Goal: Navigation & Orientation: Understand site structure

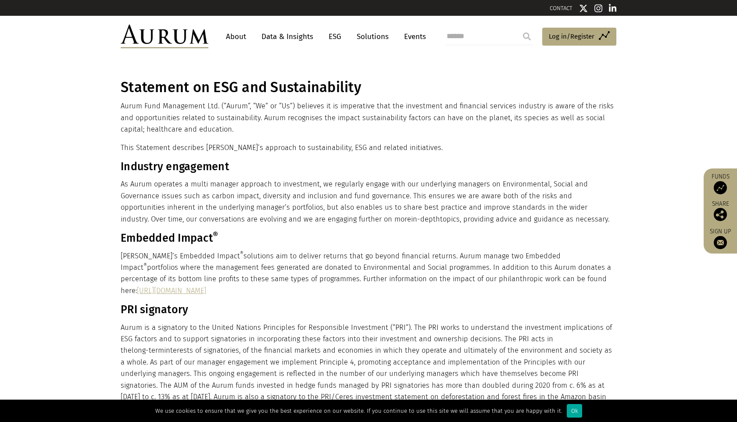
click at [365, 39] on link "Solutions" at bounding box center [372, 37] width 41 height 16
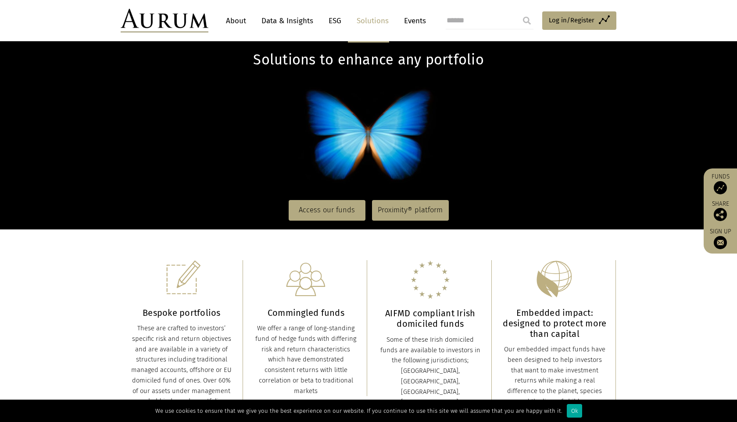
scroll to position [58, 0]
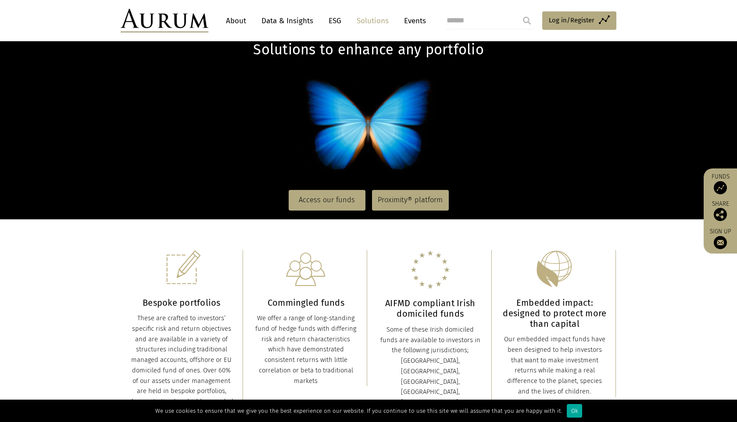
click at [238, 18] on link "About" at bounding box center [236, 21] width 29 height 16
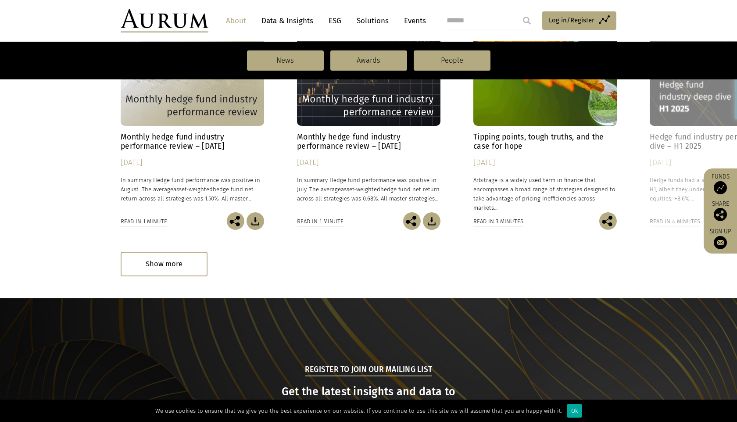
scroll to position [775, 0]
